Goal: Information Seeking & Learning: Learn about a topic

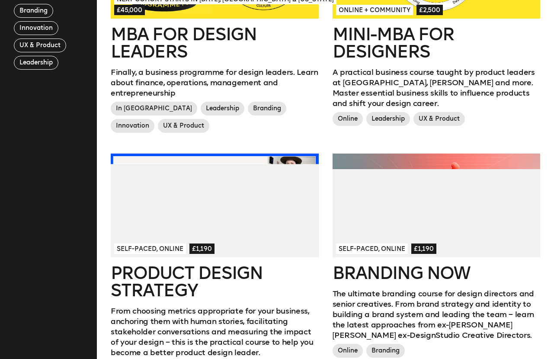
scroll to position [355, 0]
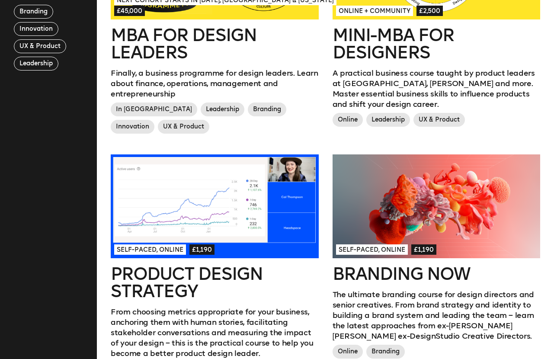
click at [202, 51] on h2 "MBA for Design Leaders" at bounding box center [214, 43] width 207 height 35
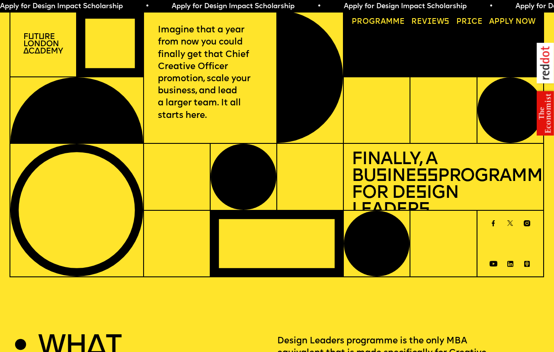
click at [376, 4] on span "Apply for Design Impact Scholarship • Apply for Design Impact Scholarship • App…" at bounding box center [425, 6] width 859 height 7
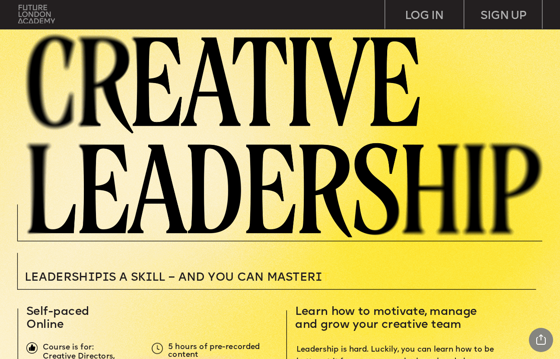
click at [35, 11] on img at bounding box center [36, 14] width 37 height 19
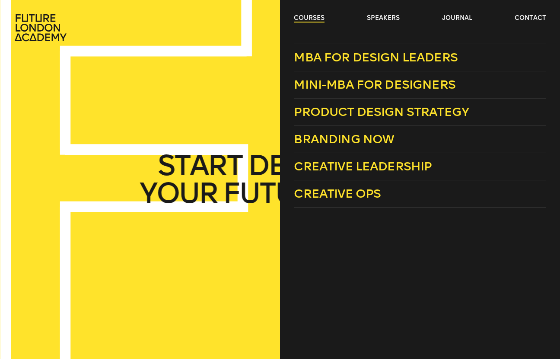
click at [306, 16] on link "courses" at bounding box center [309, 18] width 31 height 9
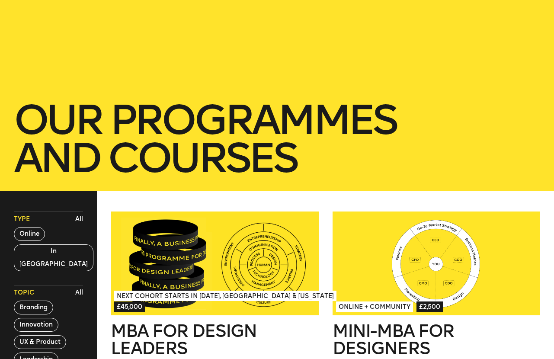
scroll to position [148, 0]
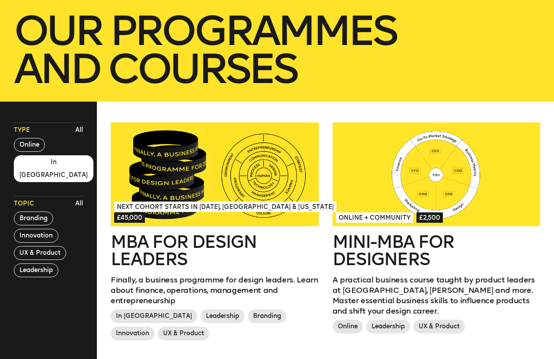
click at [36, 166] on button "In London" at bounding box center [54, 168] width 80 height 27
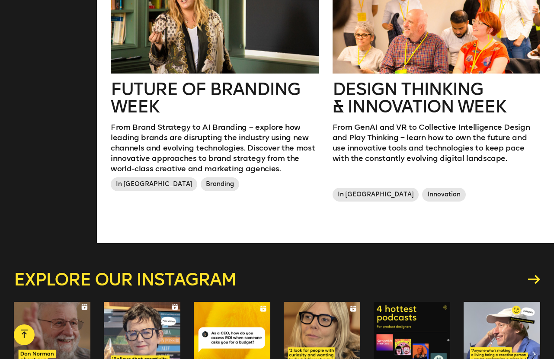
scroll to position [542, 0]
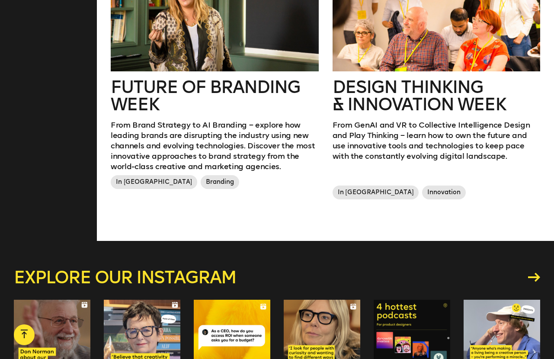
click at [403, 105] on h2 "Design Thinking & innovation Week" at bounding box center [435, 95] width 207 height 35
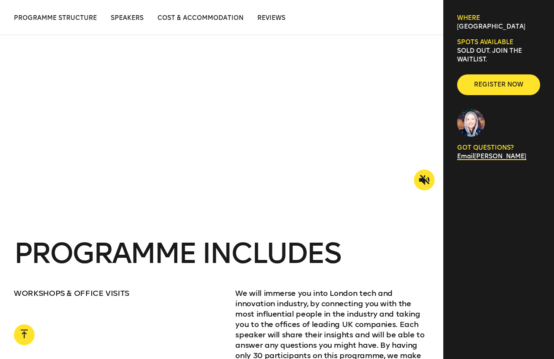
scroll to position [908, 0]
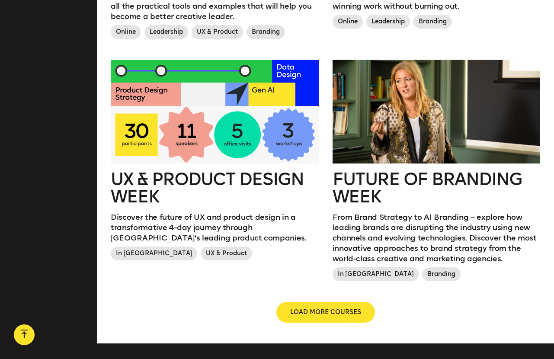
scroll to position [921, 0]
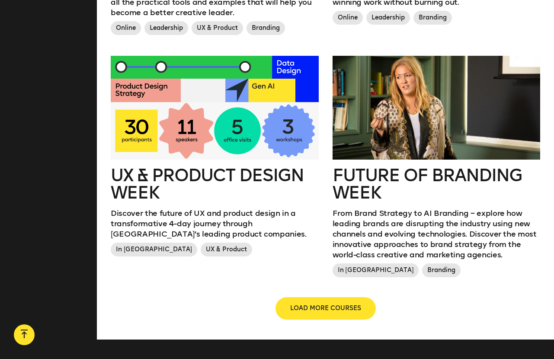
click at [309, 307] on span "LOAD MORE COURSES" at bounding box center [325, 308] width 71 height 9
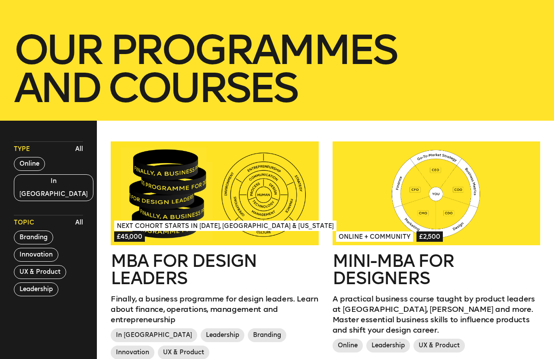
scroll to position [137, 0]
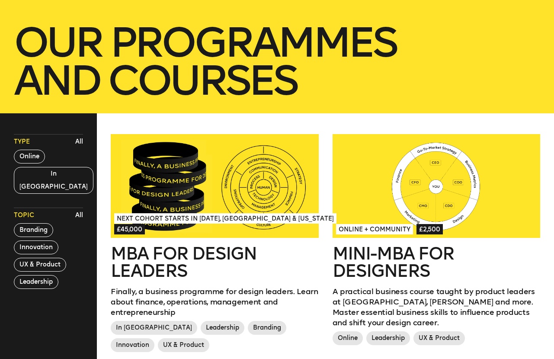
click at [408, 267] on h2 "Mini-MBA for Designers" at bounding box center [435, 262] width 207 height 35
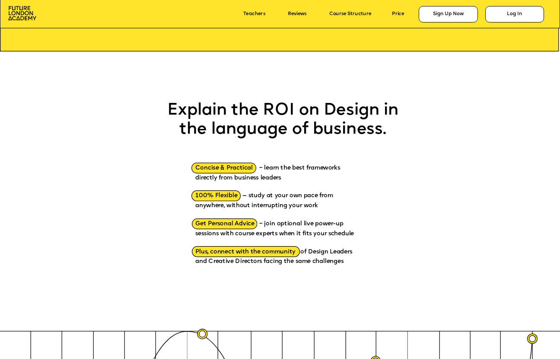
scroll to position [782, 0]
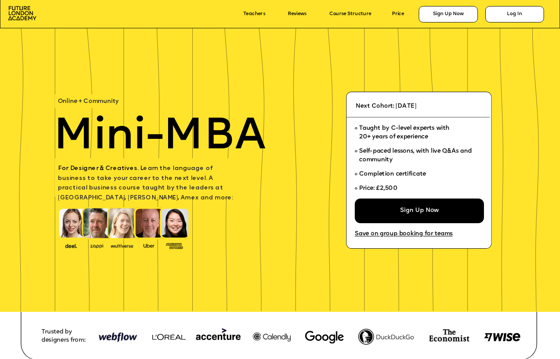
scroll to position [780, 0]
